Goal: Book appointment/travel/reservation

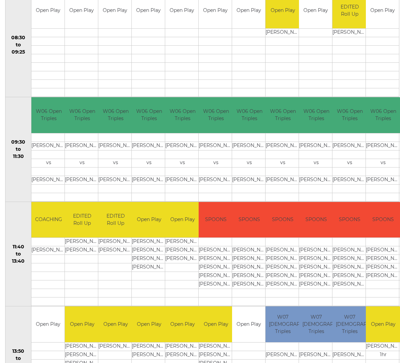
scroll to position [157, 0]
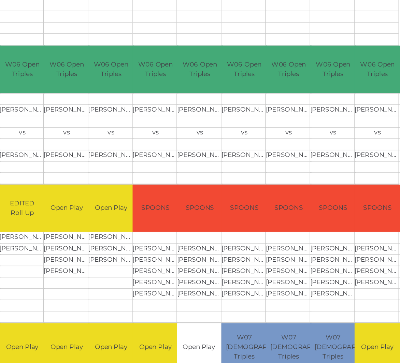
click at [299, 278] on td at bounding box center [316, 282] width 34 height 9
click at [299, 287] on td at bounding box center [316, 291] width 34 height 9
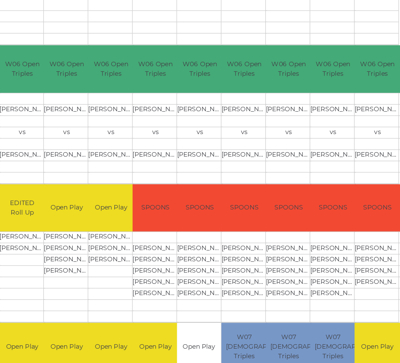
click at [299, 287] on td at bounding box center [316, 291] width 34 height 9
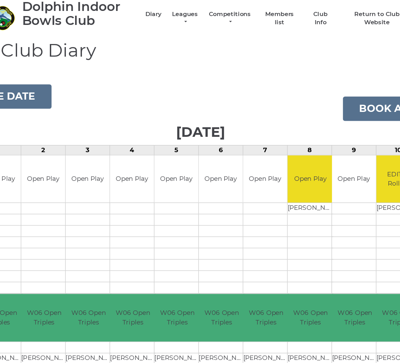
scroll to position [0, 0]
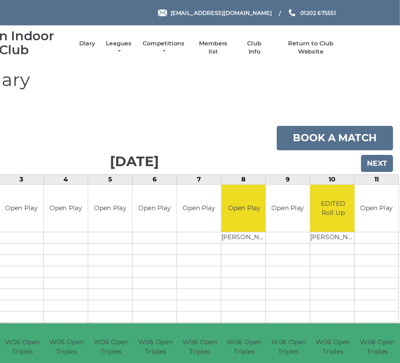
click at [371, 123] on input "Next" at bounding box center [383, 123] width 24 height 13
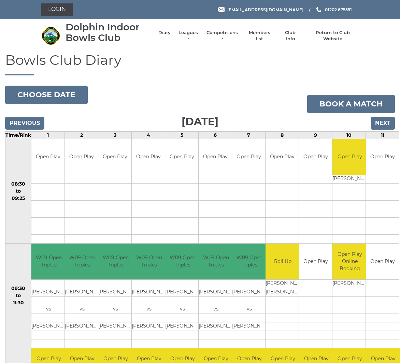
click at [385, 120] on input "Next" at bounding box center [383, 123] width 24 height 13
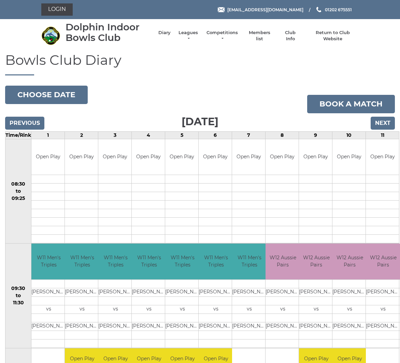
click at [386, 119] on input "Next" at bounding box center [383, 123] width 24 height 13
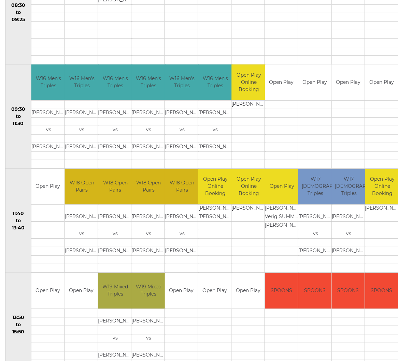
scroll to position [179, 0]
click at [370, 231] on td at bounding box center [383, 235] width 34 height 9
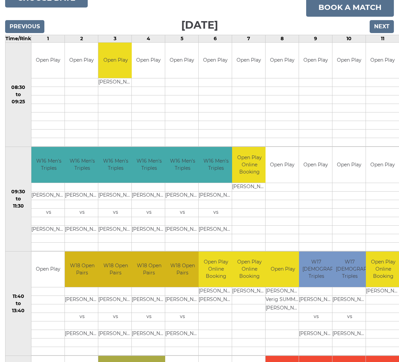
scroll to position [96, 0]
